Goal: Transaction & Acquisition: Purchase product/service

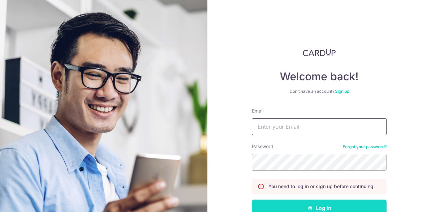
type input "[EMAIL_ADDRESS][DOMAIN_NAME]"
click at [315, 206] on button "Log in" at bounding box center [319, 208] width 135 height 17
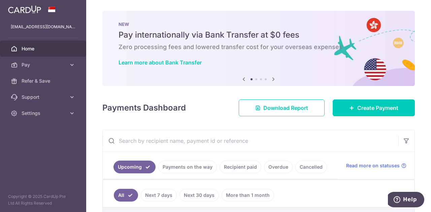
scroll to position [67, 0]
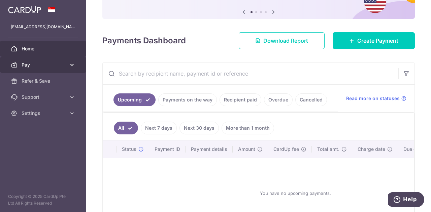
click at [25, 59] on link "Pay" at bounding box center [43, 65] width 86 height 16
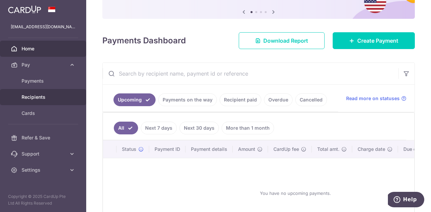
click at [35, 97] on span "Recipients" at bounding box center [44, 97] width 44 height 7
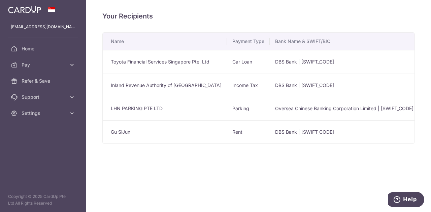
click at [139, 62] on td "Toyota Financial Services Singapore Pte. Ltd" at bounding box center [165, 62] width 124 height 24
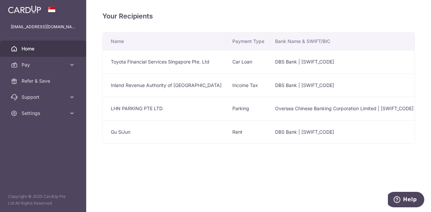
click at [38, 49] on span "Home" at bounding box center [44, 48] width 44 height 7
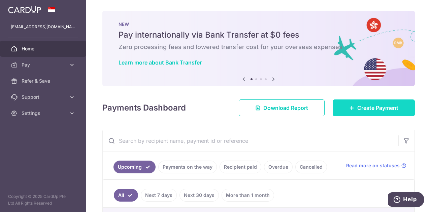
click at [364, 100] on link "Create Payment" at bounding box center [373, 108] width 82 height 17
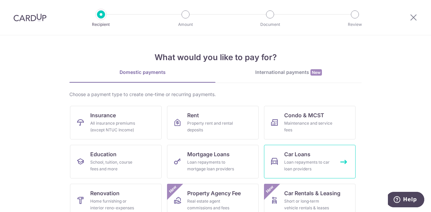
click at [298, 158] on link "Car Loans Loan repayments to car loan providers" at bounding box center [309, 162] width 91 height 34
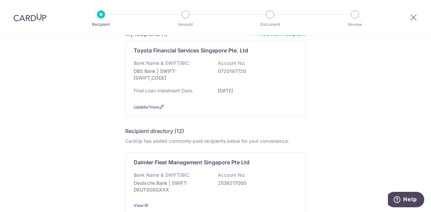
scroll to position [67, 0]
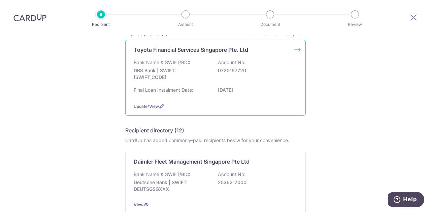
click at [169, 81] on div "Bank Name & SWIFT/BIC: DBS Bank | SWIFT: DBSSSGSGXXX Account No: 0720197720" at bounding box center [215, 71] width 163 height 25
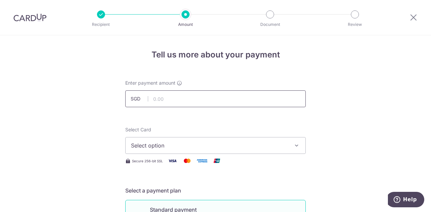
click at [168, 93] on input "text" at bounding box center [215, 98] width 180 height 17
type input "969.00"
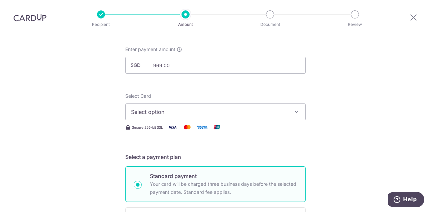
click at [200, 115] on span "Select option" at bounding box center [209, 112] width 157 height 8
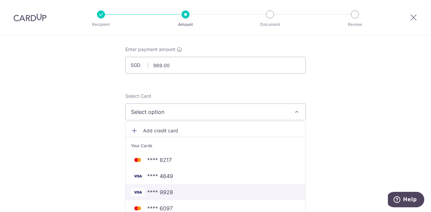
click at [166, 191] on span "**** 9928" at bounding box center [160, 192] width 26 height 8
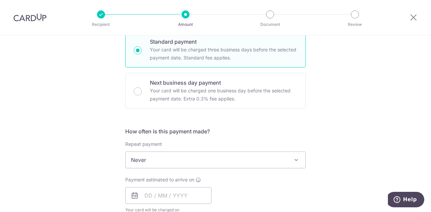
scroll to position [202, 0]
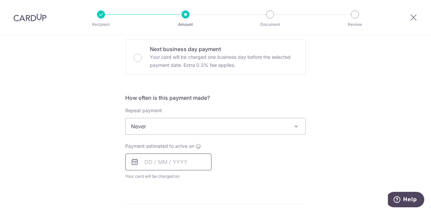
click at [189, 160] on input "text" at bounding box center [168, 162] width 86 height 17
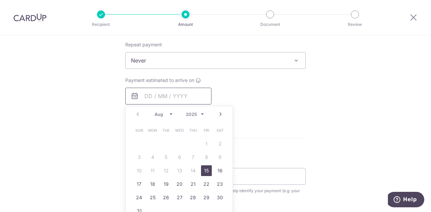
scroll to position [269, 0]
click at [164, 183] on link "19" at bounding box center [165, 183] width 11 height 11
type input "[DATE]"
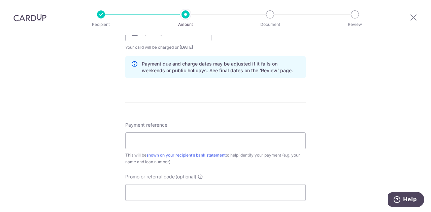
scroll to position [336, 0]
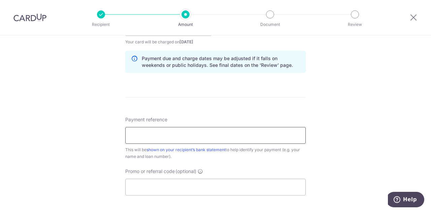
click at [193, 132] on input "Payment reference" at bounding box center [215, 135] width 180 height 17
type input "LEOWKOKSIANG SNC8632S"
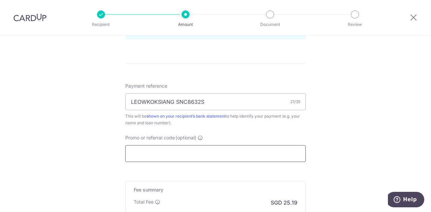
click at [146, 154] on input "Promo or referral code (optional)" at bounding box center [215, 153] width 180 height 17
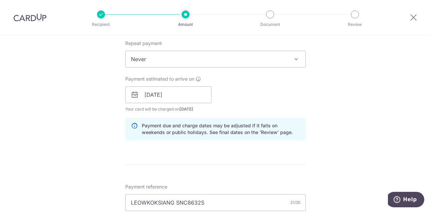
scroll to position [336, 0]
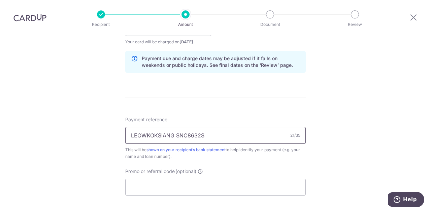
drag, startPoint x: 202, startPoint y: 134, endPoint x: 126, endPoint y: 134, distance: 76.4
click at [126, 134] on input "LEOWKOKSIANG SNC8632S" at bounding box center [215, 135] width 180 height 17
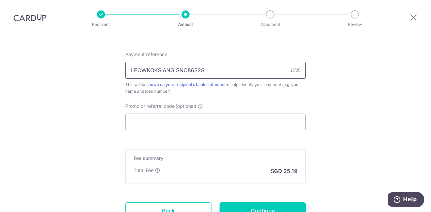
scroll to position [457, 0]
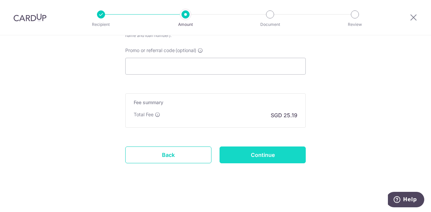
click at [257, 152] on input "Continue" at bounding box center [262, 155] width 86 height 17
type input "Create Schedule"
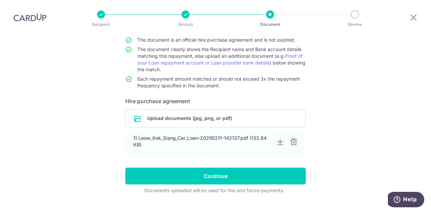
scroll to position [78, 0]
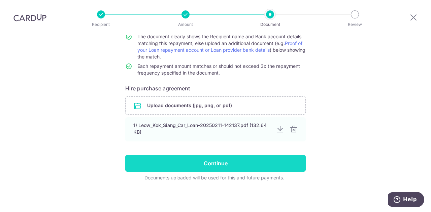
click at [208, 161] on input "Continue" at bounding box center [215, 163] width 180 height 17
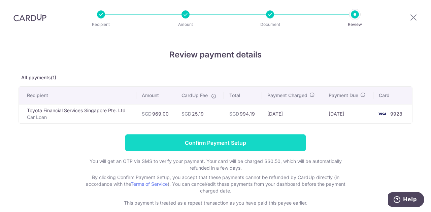
click at [210, 143] on input "Confirm Payment Setup" at bounding box center [215, 143] width 180 height 17
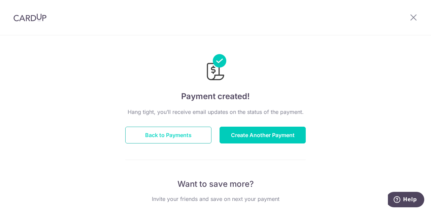
click at [178, 134] on button "Back to Payments" at bounding box center [168, 135] width 86 height 17
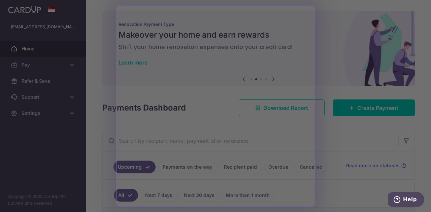
click at [332, 146] on div at bounding box center [217, 107] width 435 height 214
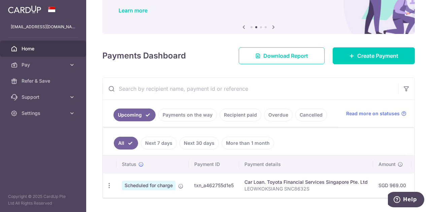
scroll to position [67, 0]
